Goal: Check status: Check status

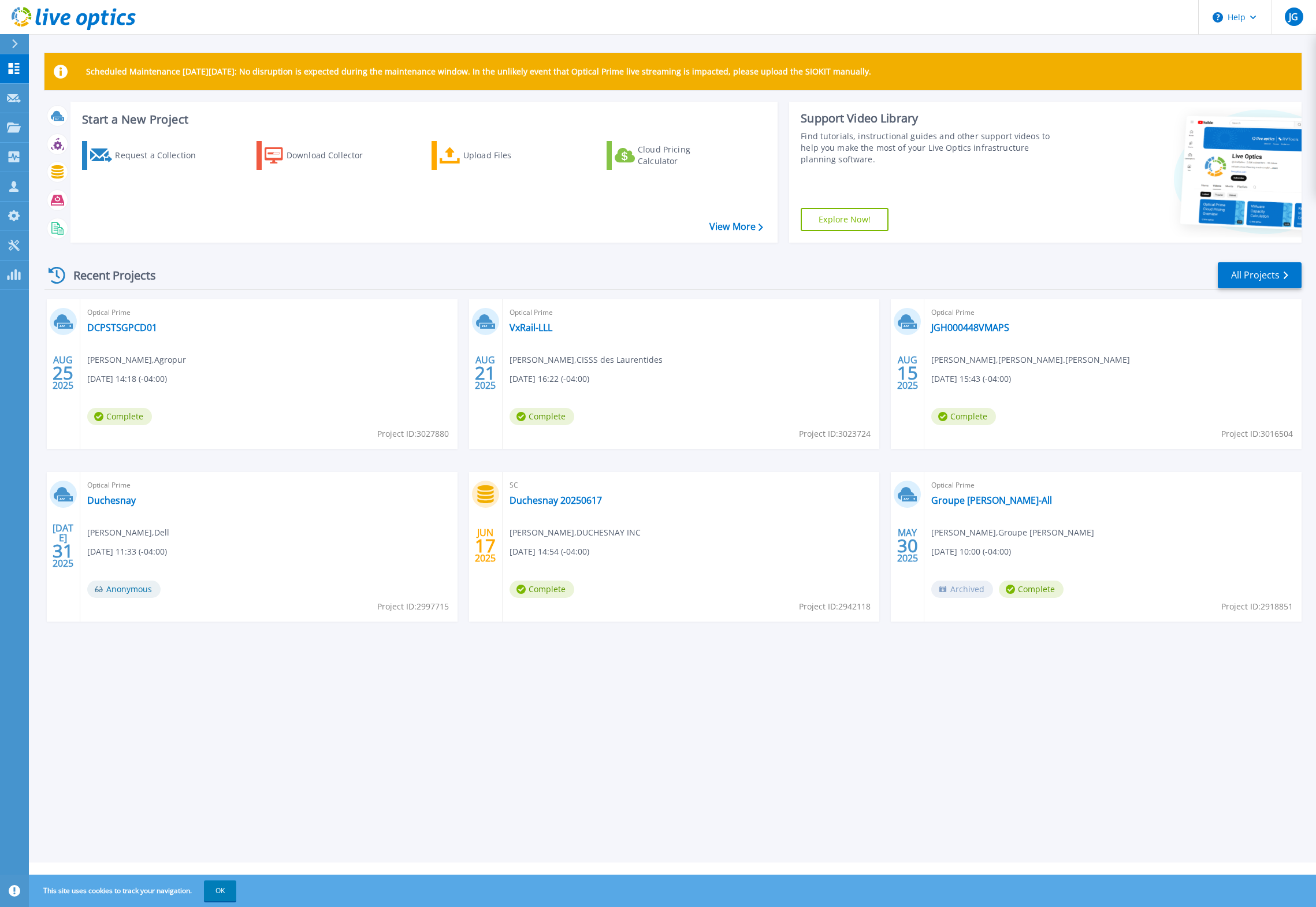
click at [15, 50] on div at bounding box center [19, 44] width 18 height 20
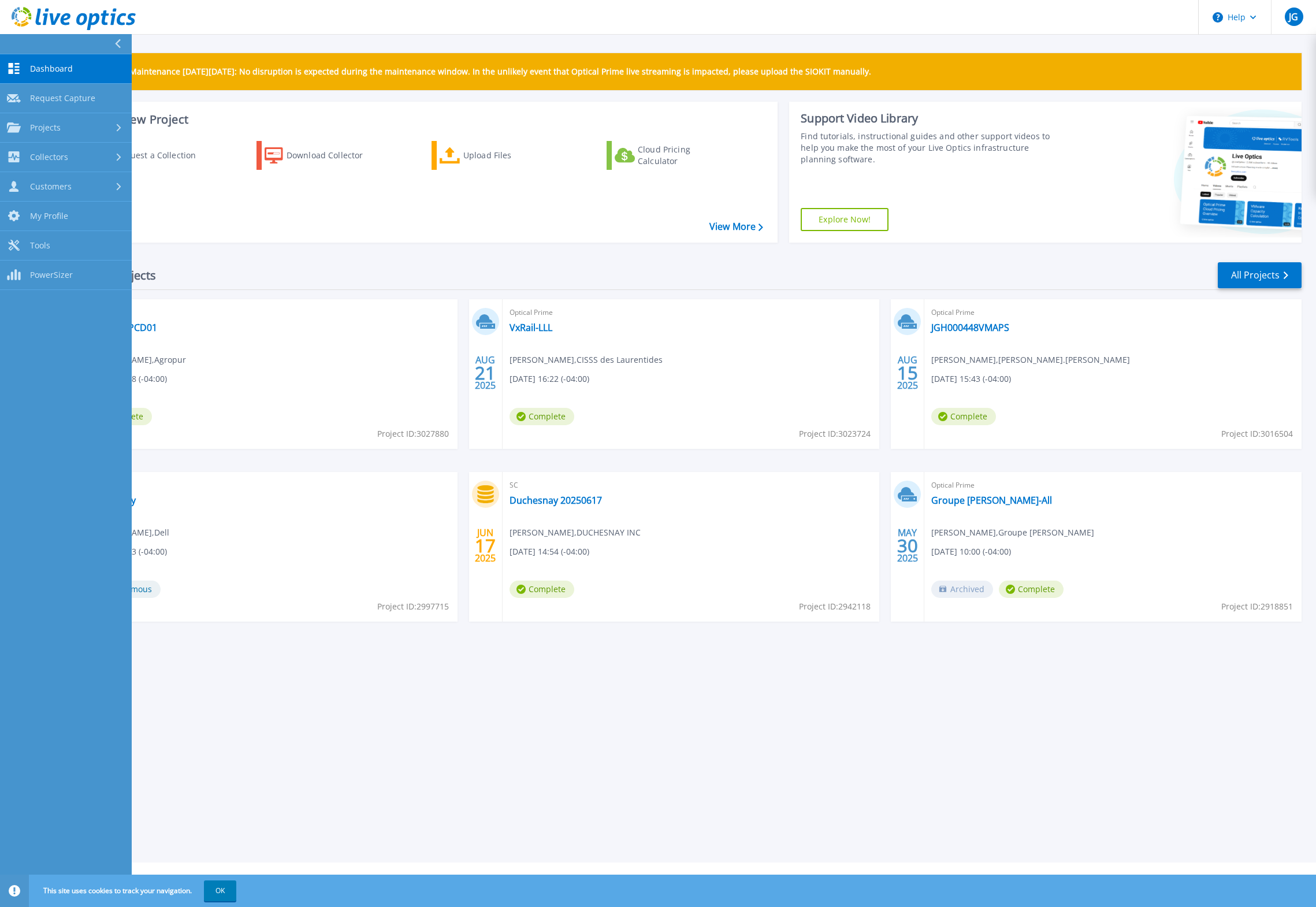
click at [31, 62] on link "Dashboard Dashboard" at bounding box center [65, 69] width 132 height 30
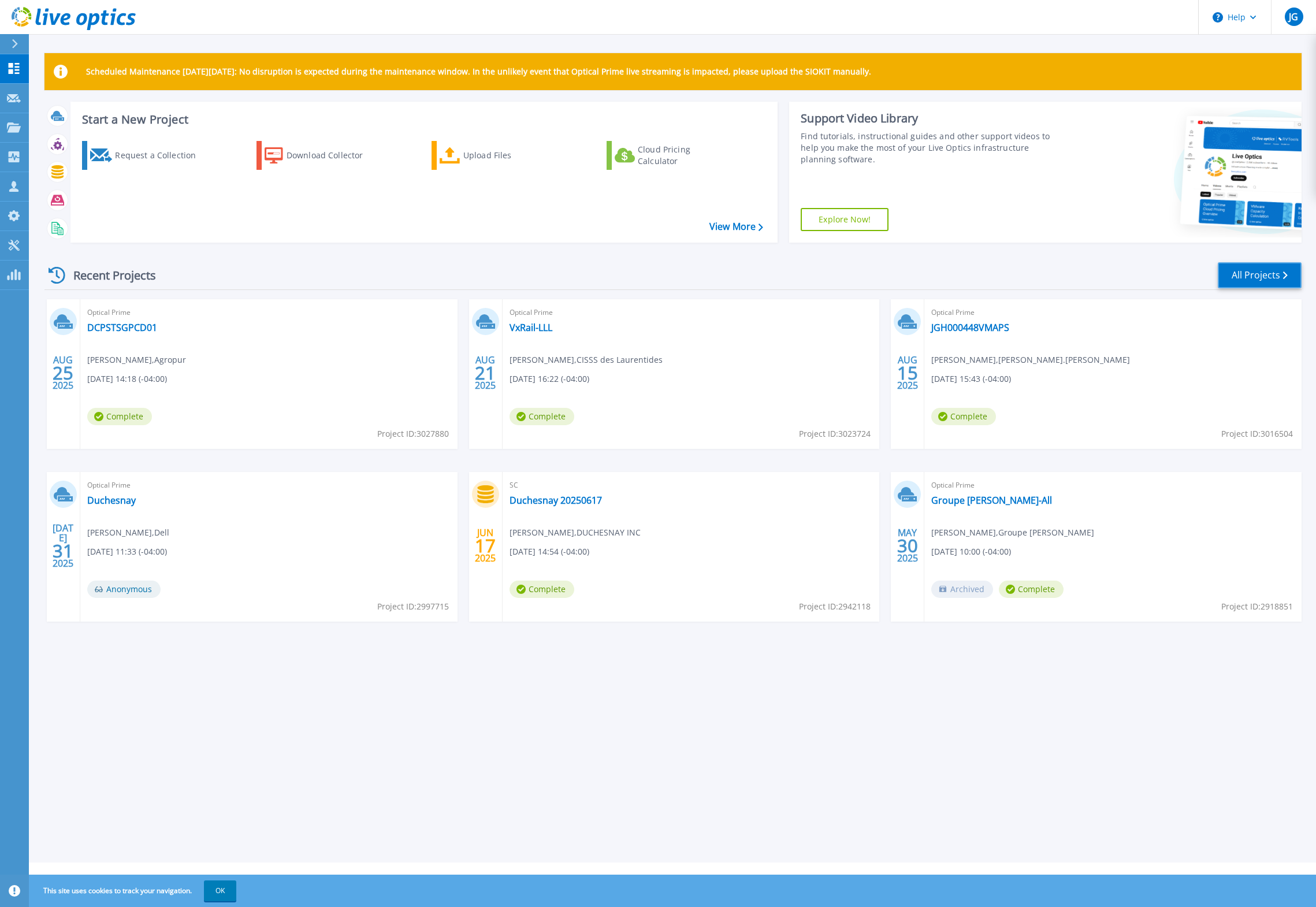
click at [1261, 273] on link "All Projects" at bounding box center [1260, 275] width 84 height 26
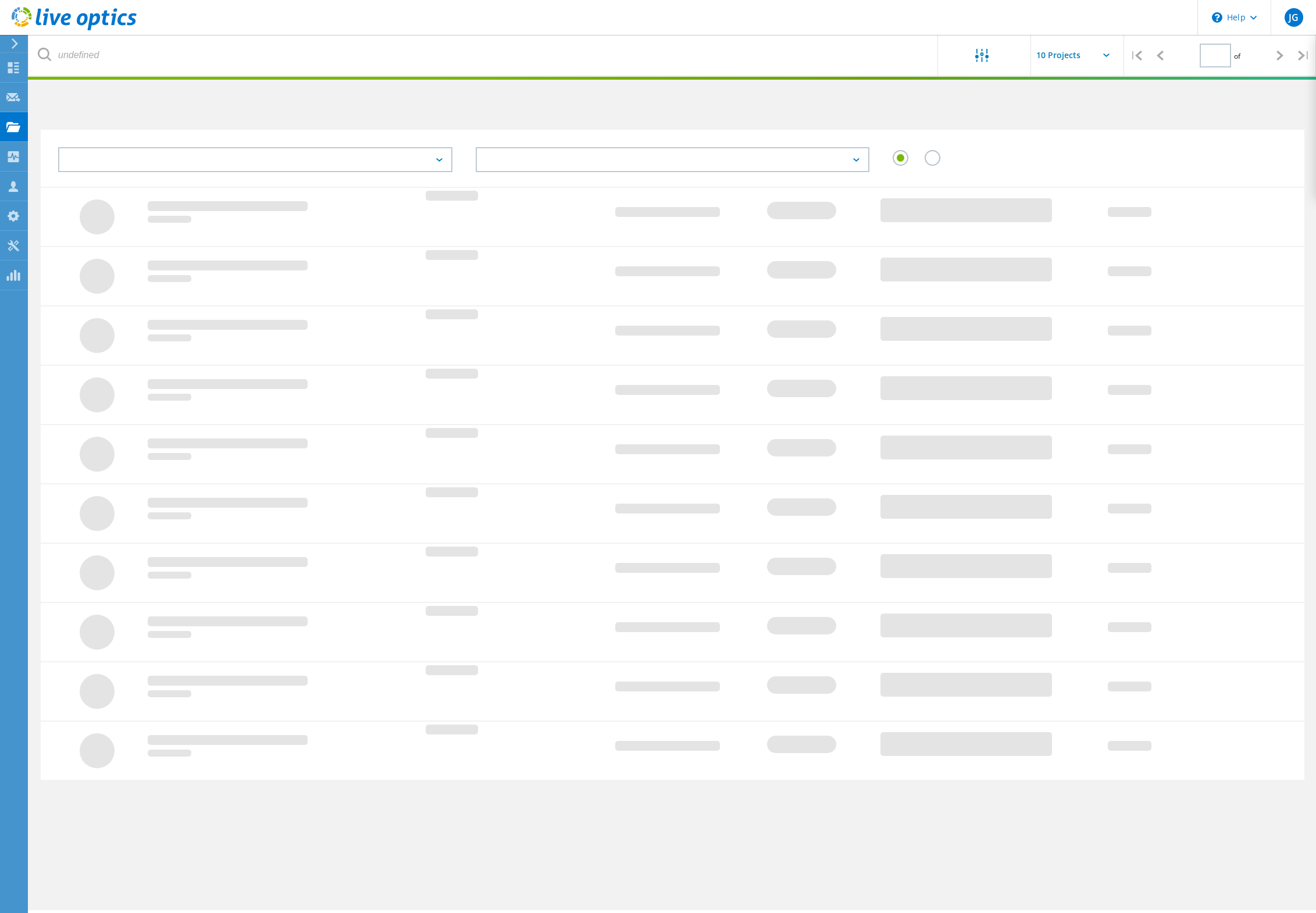
type input "1"
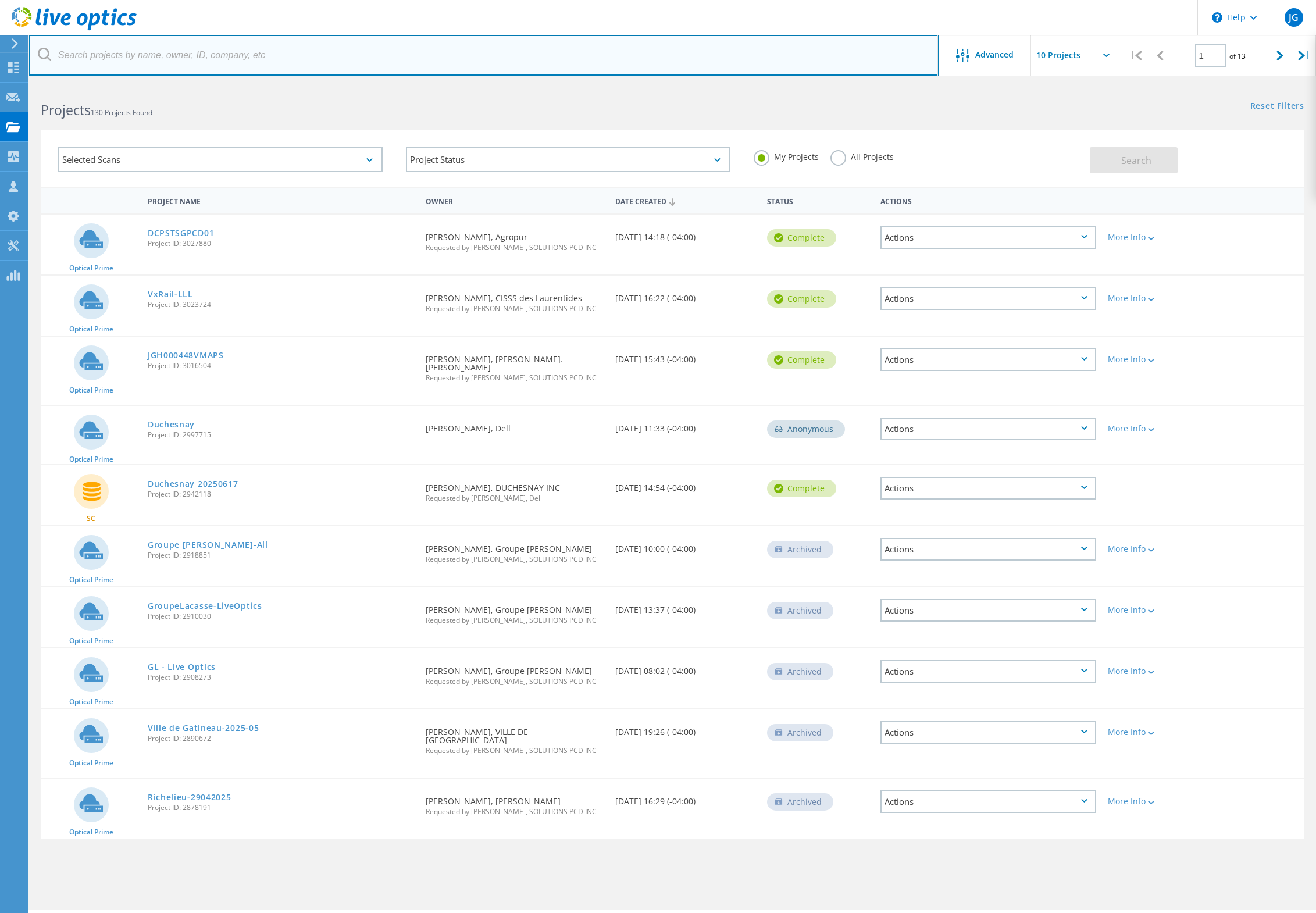
click at [221, 56] on input "text" at bounding box center [483, 55] width 909 height 41
type input "richelieu"
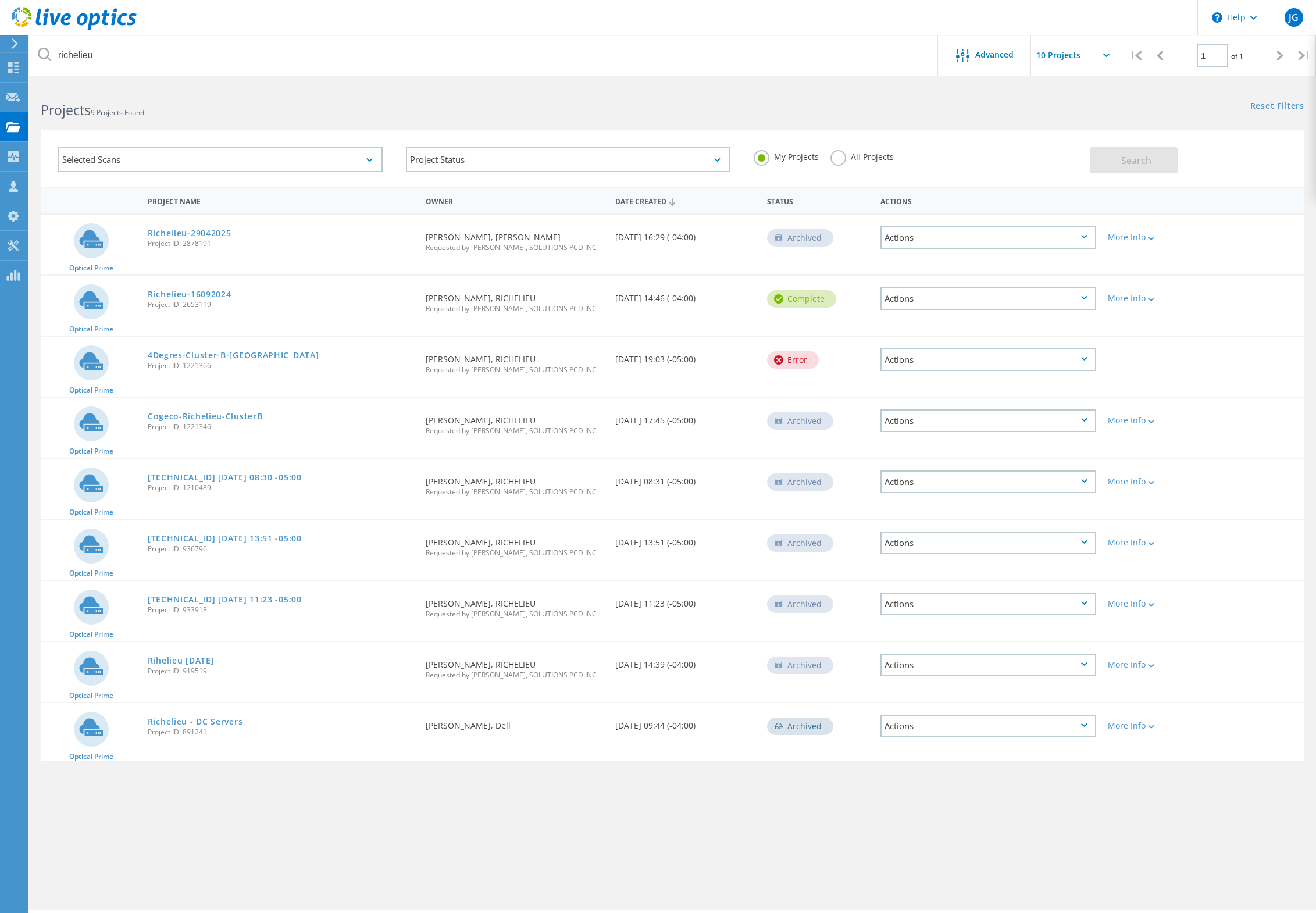
click at [208, 231] on link "Richelieu-29042025" at bounding box center [189, 233] width 84 height 8
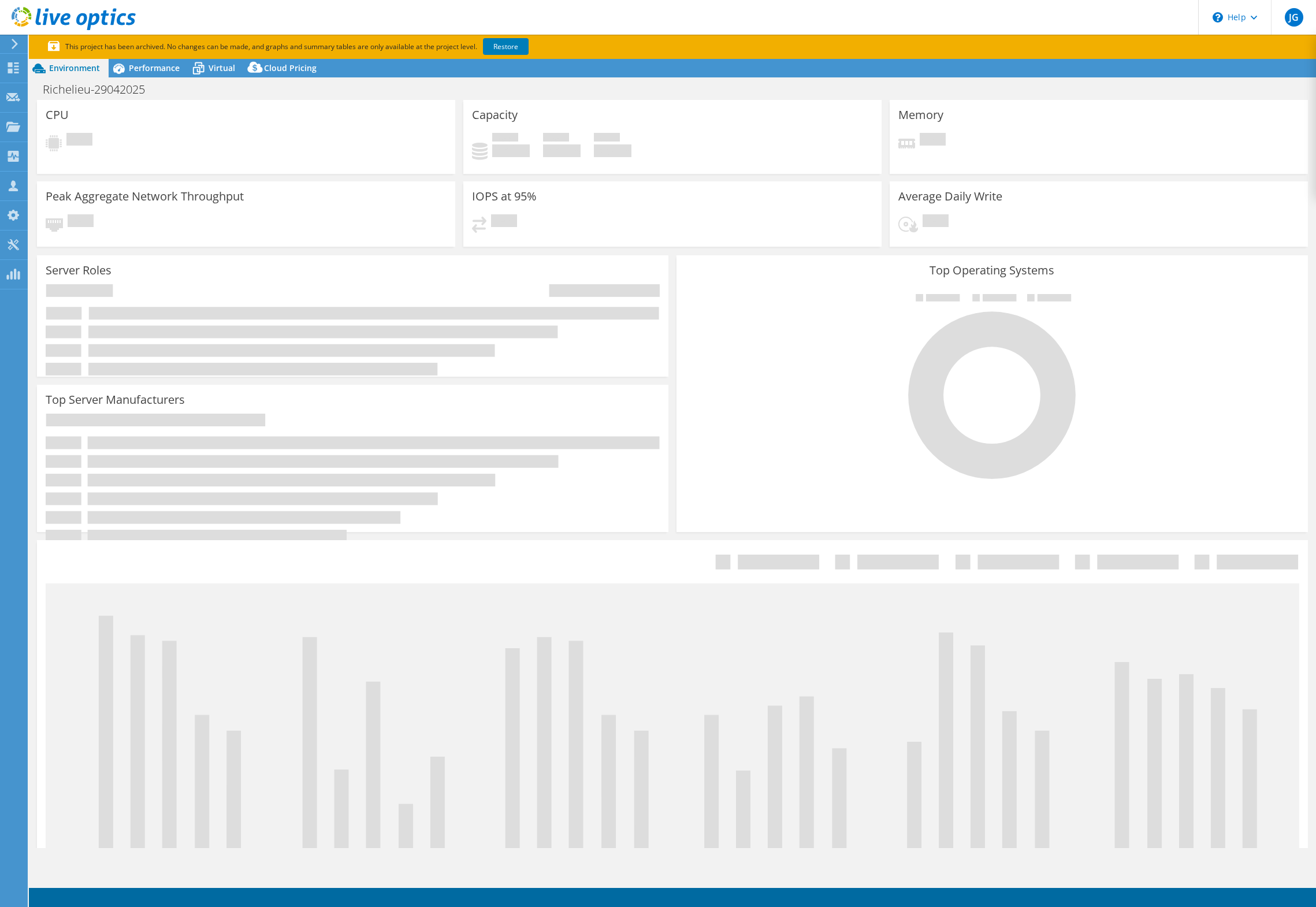
select select "USD"
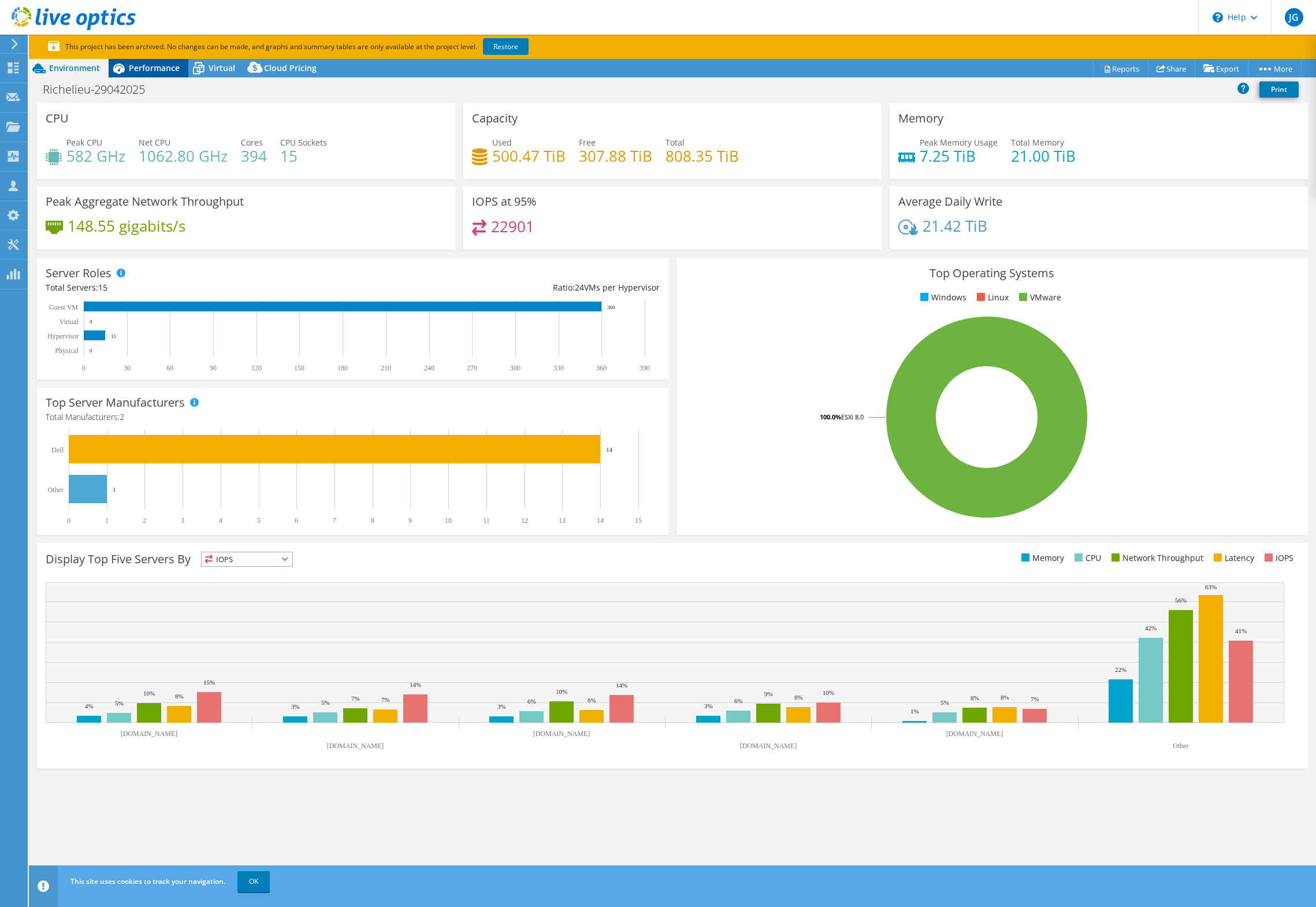
click at [142, 72] on span "Performance" at bounding box center [154, 67] width 51 height 11
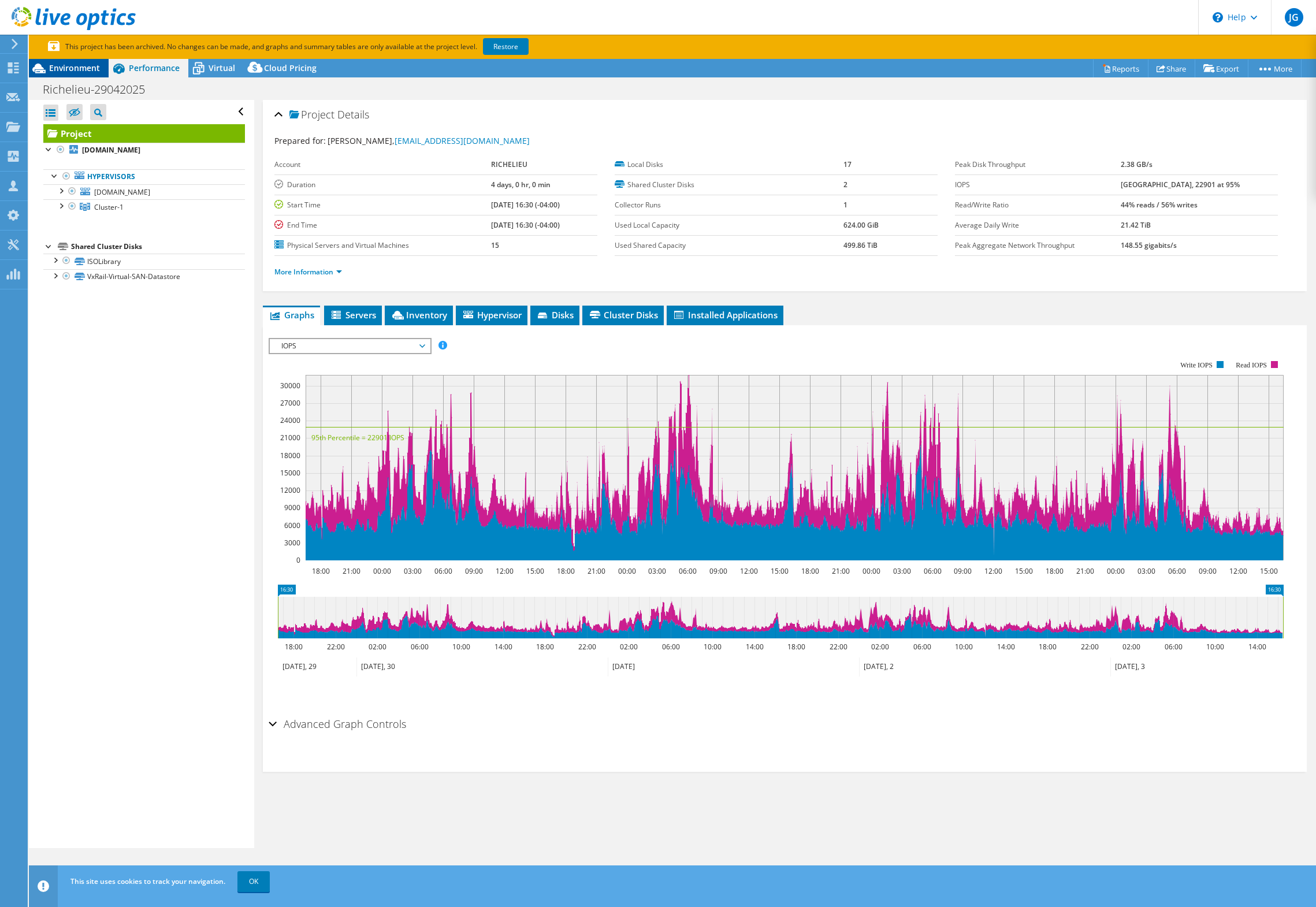
click at [78, 71] on span "Environment" at bounding box center [74, 67] width 51 height 11
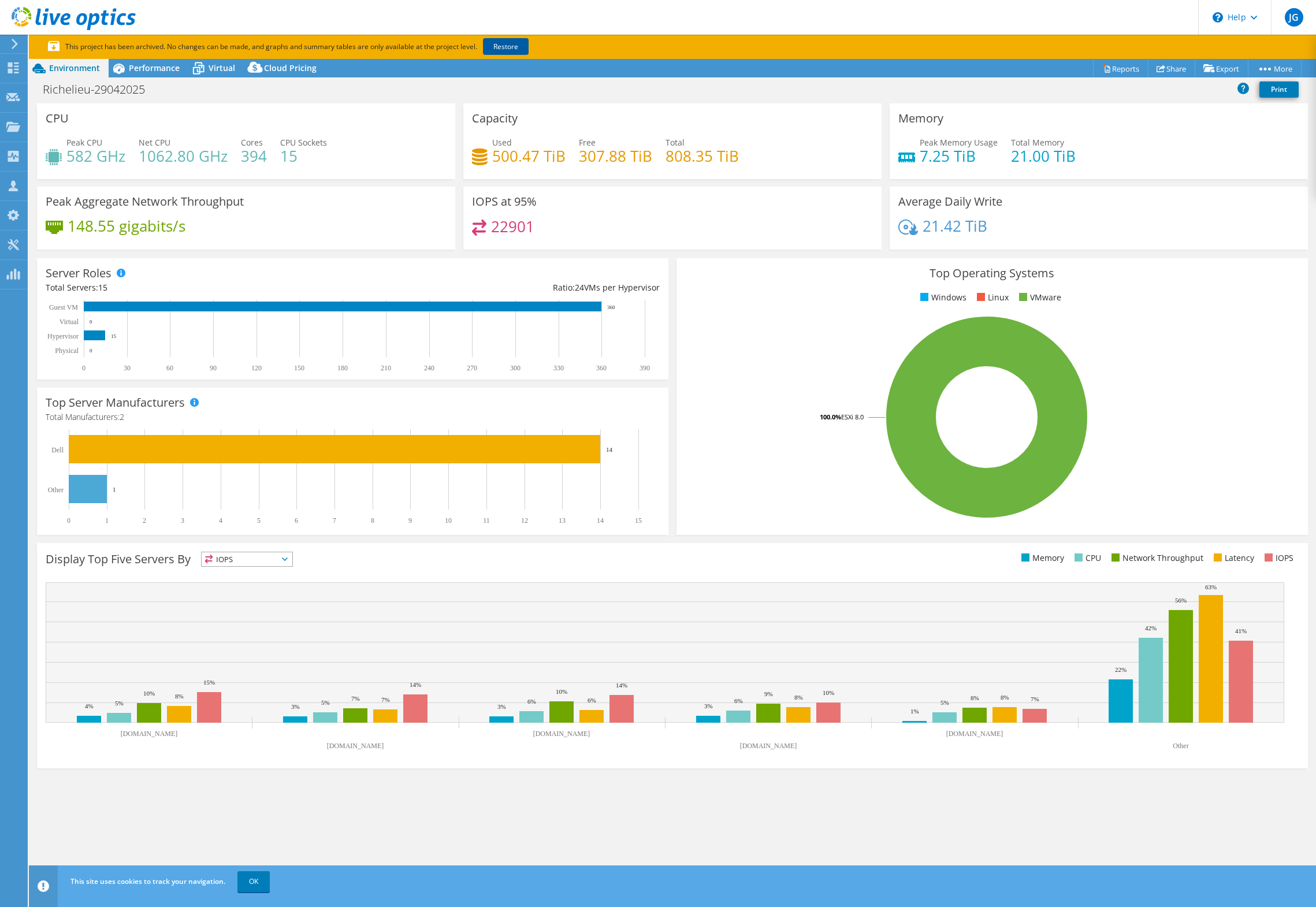
click at [496, 47] on link "Restore" at bounding box center [506, 47] width 46 height 17
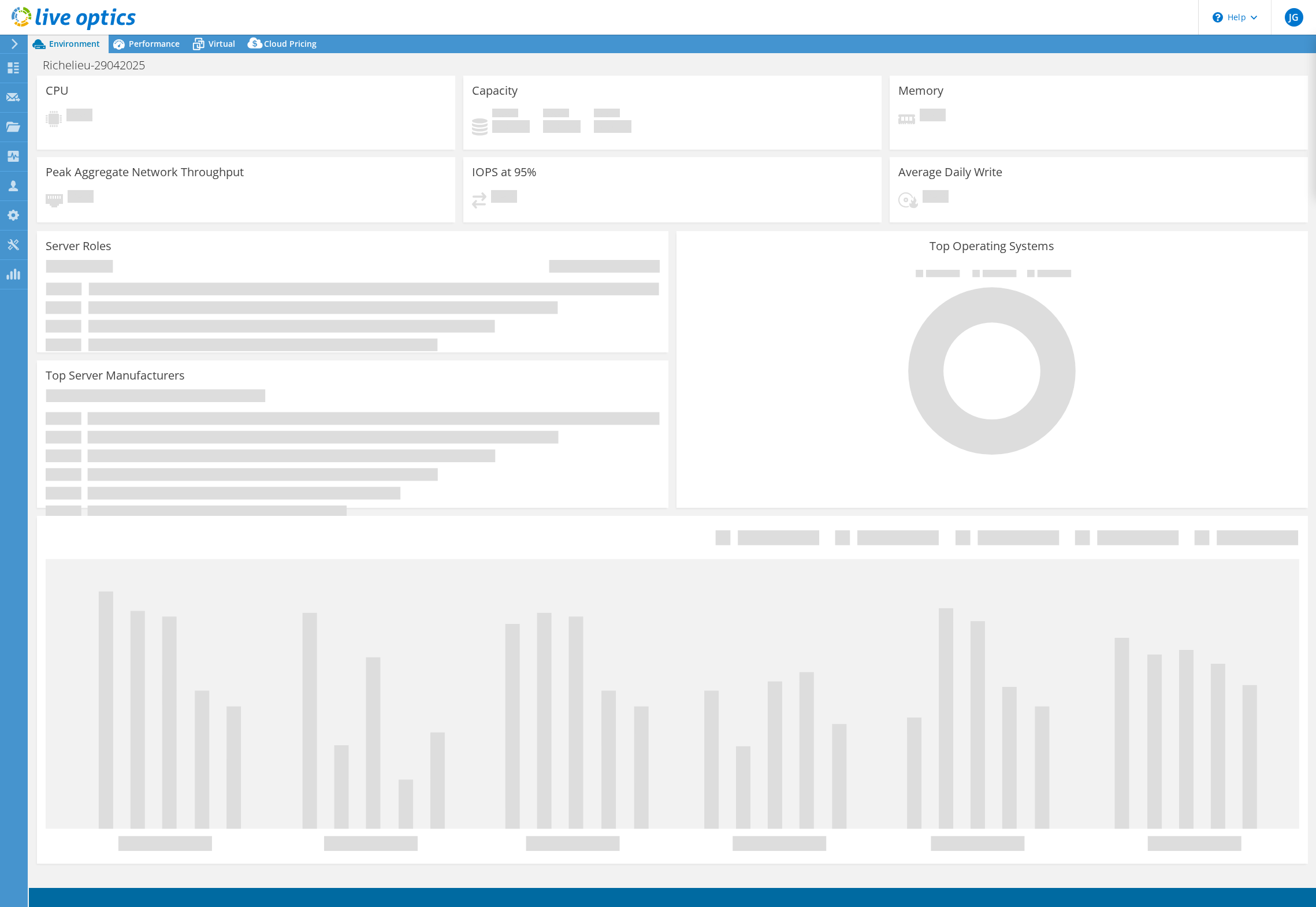
select select "USD"
